Goal: Transaction & Acquisition: Purchase product/service

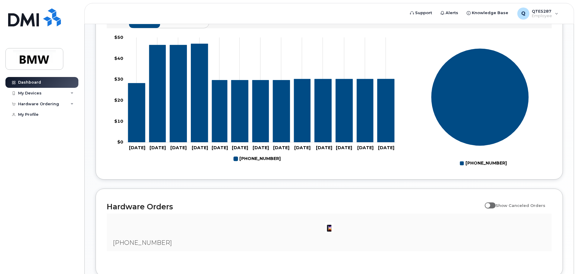
scroll to position [274, 0]
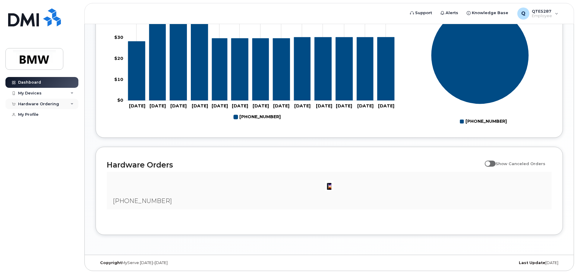
click at [45, 101] on div "Hardware Ordering" at bounding box center [41, 104] width 73 height 11
click at [29, 124] on link "New Order" at bounding box center [47, 126] width 62 height 11
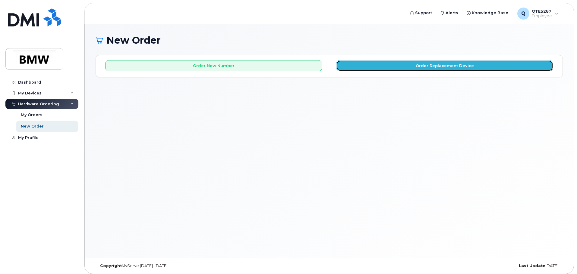
click at [342, 66] on button "Order Replacement Device" at bounding box center [444, 65] width 217 height 11
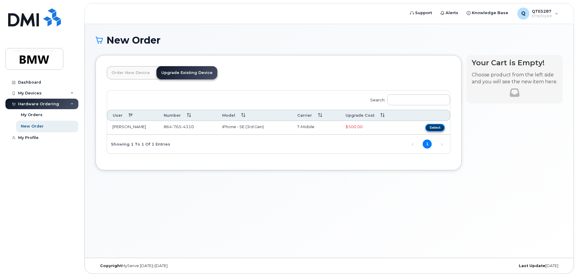
click at [437, 125] on button "Select" at bounding box center [434, 128] width 19 height 8
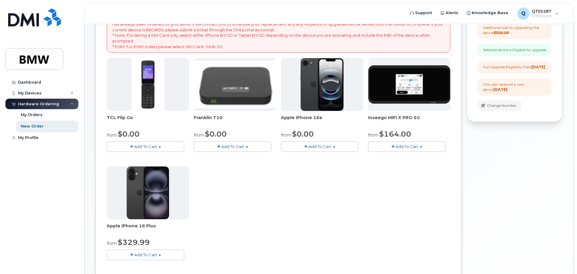
scroll to position [121, 0]
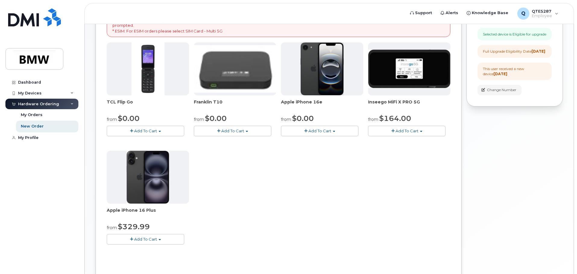
click at [165, 243] on button "Add To Cart" at bounding box center [145, 239] width 77 height 11
click at [168, 240] on button "Add To Cart" at bounding box center [145, 239] width 77 height 11
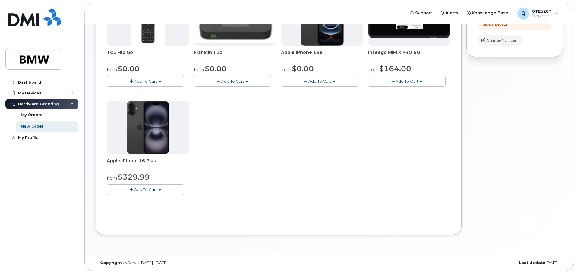
scroll to position [0, 0]
